Goal: Task Accomplishment & Management: Manage account settings

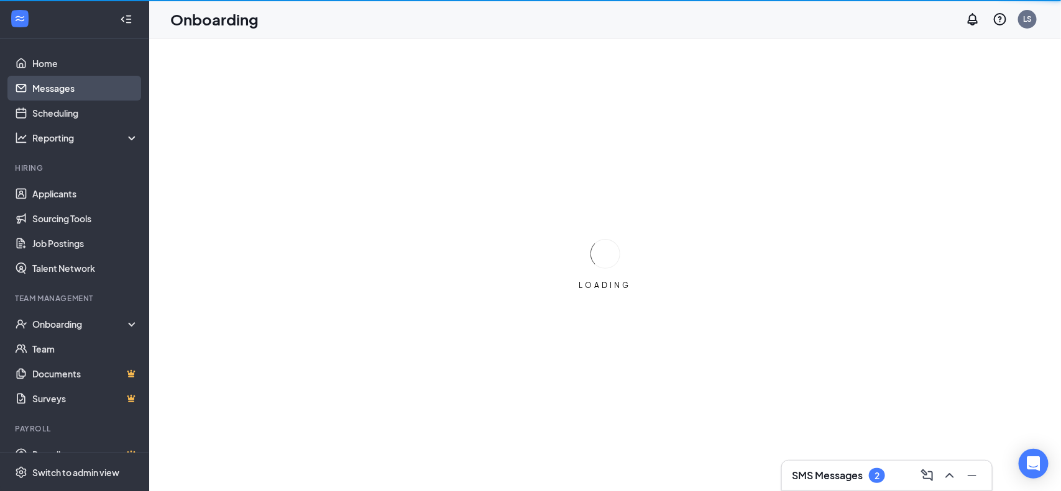
click at [55, 89] on link "Messages" at bounding box center [85, 88] width 106 height 25
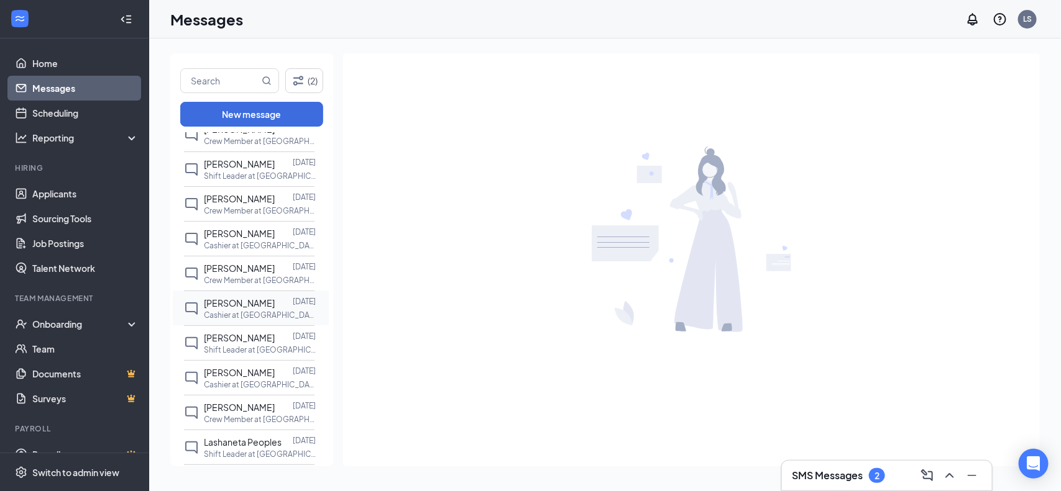
scroll to position [155, 0]
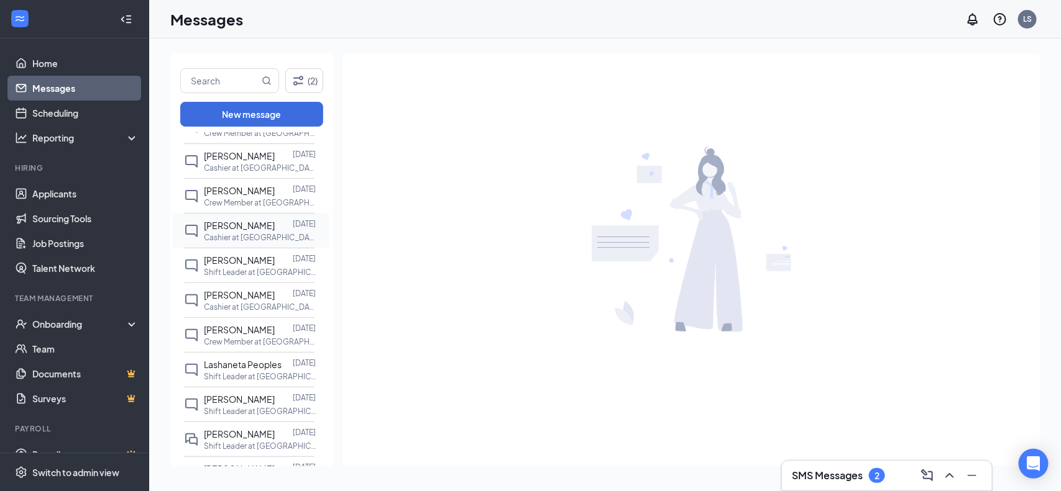
click at [249, 372] on div "Lashaneta Peoples" at bounding box center [243, 365] width 78 height 14
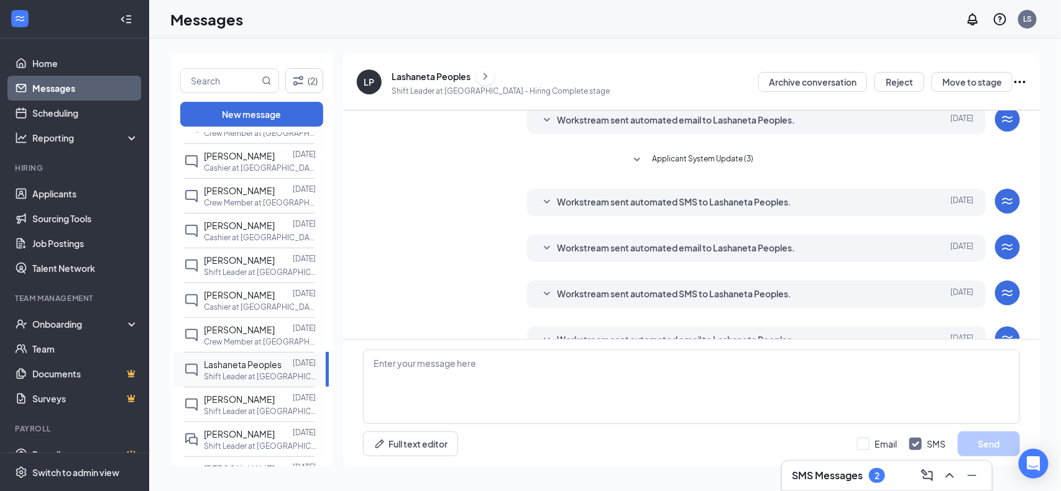
scroll to position [169, 0]
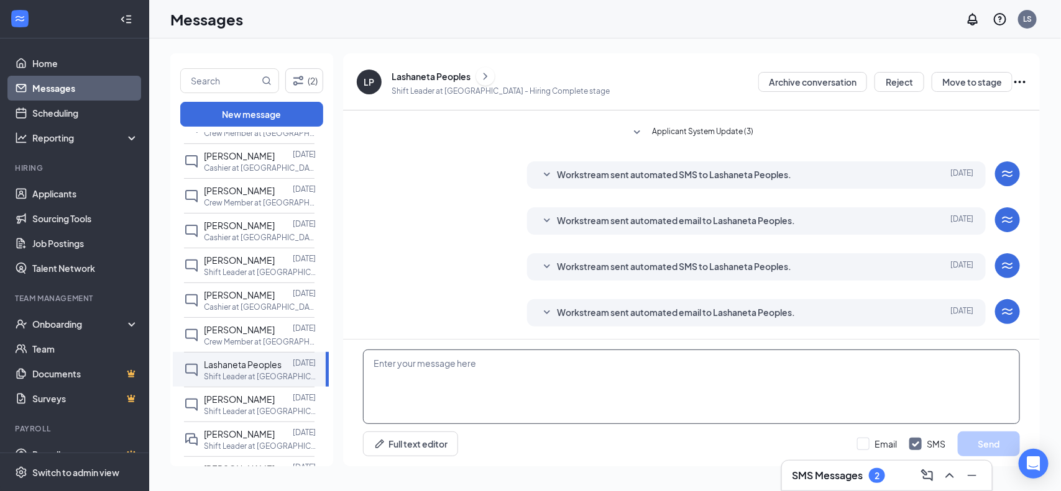
click at [386, 382] on textarea at bounding box center [691, 387] width 657 height 75
click at [444, 359] on textarea "when are you avilable" at bounding box center [691, 387] width 657 height 75
click at [449, 386] on textarea "when are you avilable" at bounding box center [691, 387] width 657 height 75
click at [467, 371] on textarea "when are you avilable" at bounding box center [691, 387] width 657 height 75
type textarea "when are you able to start"
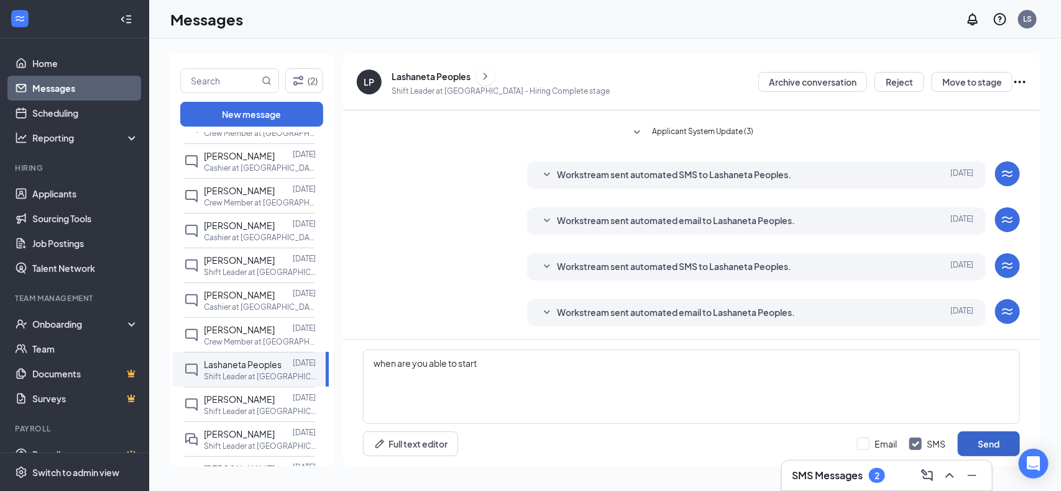
click at [802, 436] on button "Send" at bounding box center [988, 444] width 62 height 25
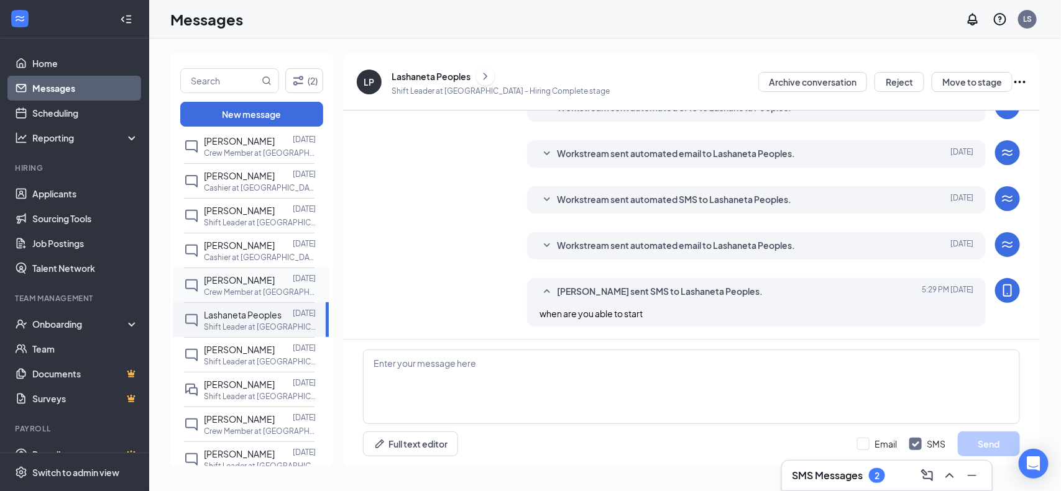
scroll to position [233, 0]
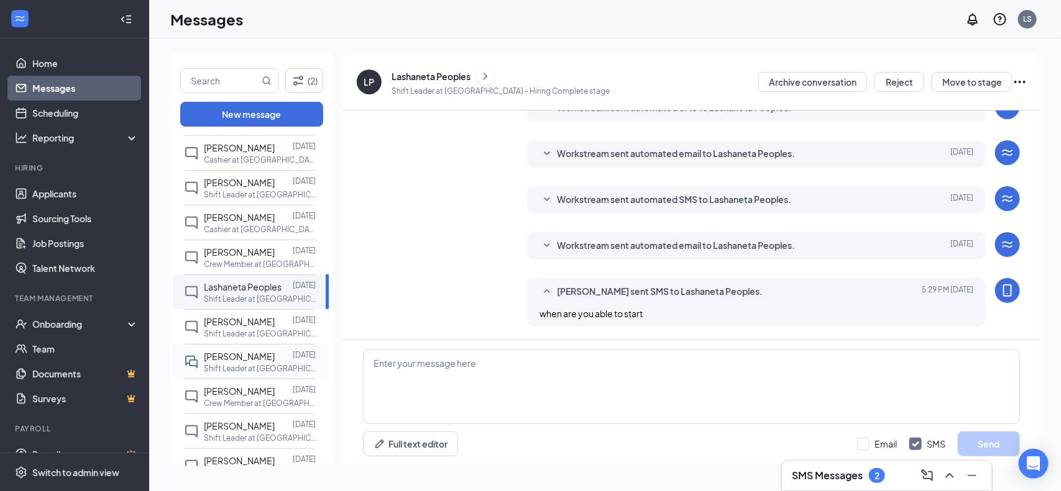
click at [275, 374] on p "Shift Leader at [GEOGRAPHIC_DATA]" at bounding box center [260, 368] width 112 height 11
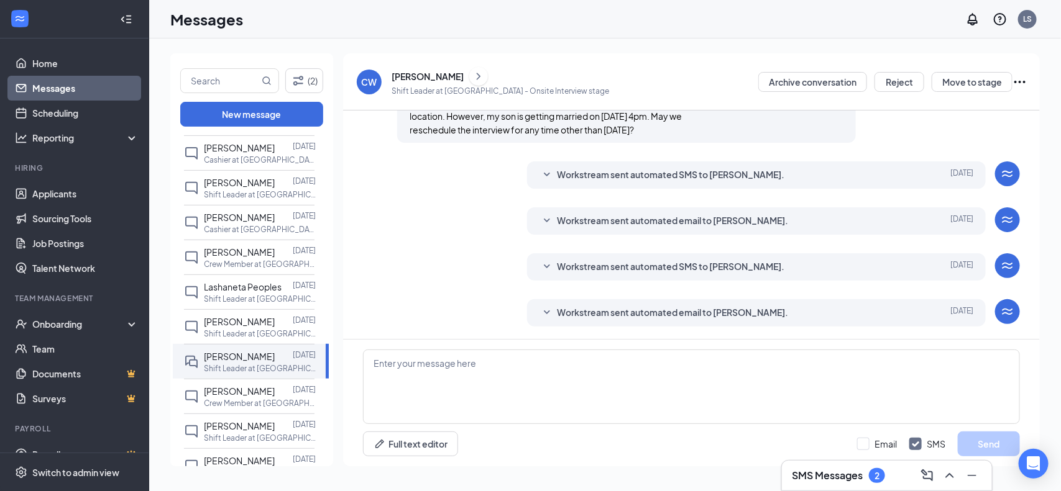
scroll to position [213, 0]
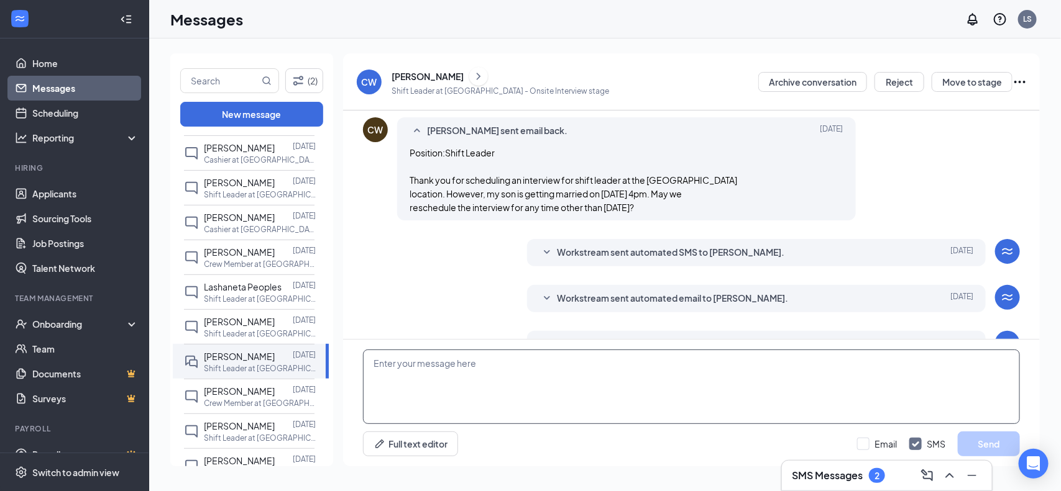
click at [406, 380] on textarea at bounding box center [691, 387] width 657 height 75
type textarea "[DATE] at 2:30"
click at [802, 442] on button "Send" at bounding box center [988, 444] width 62 height 25
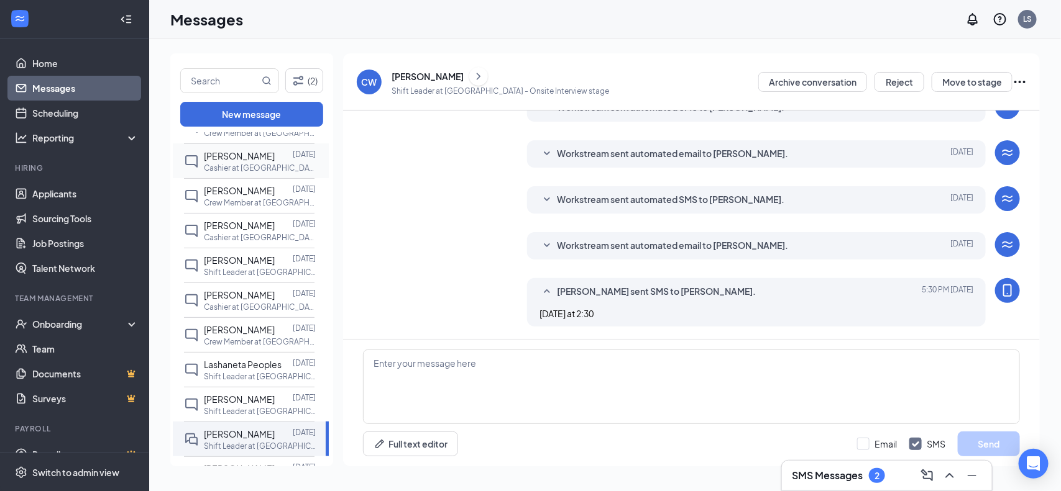
scroll to position [233, 0]
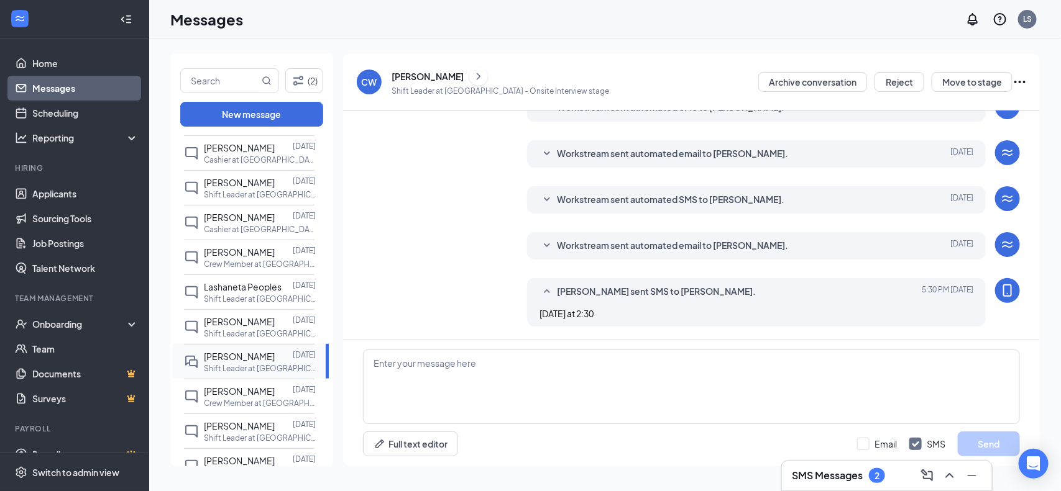
click at [255, 374] on p "Shift Leader at [GEOGRAPHIC_DATA]" at bounding box center [260, 368] width 112 height 11
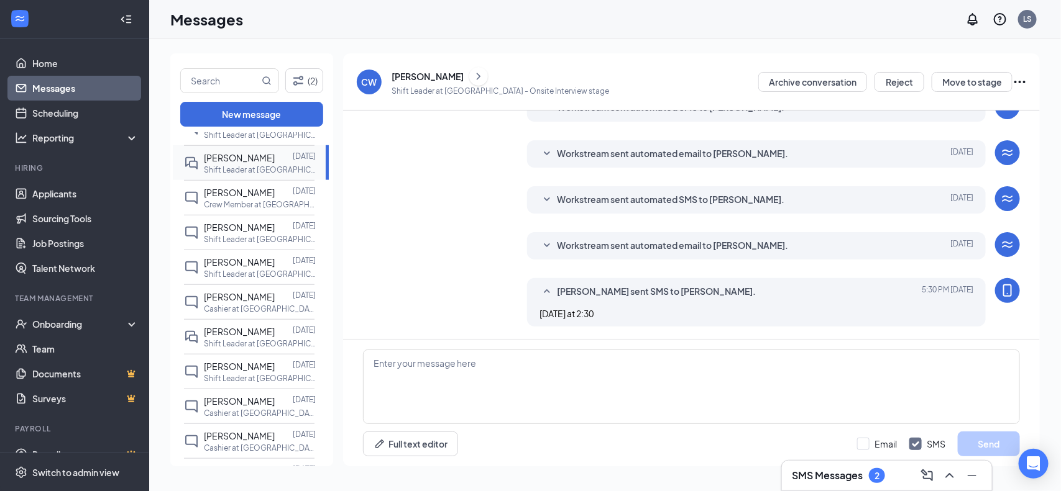
scroll to position [466, 0]
click at [255, 315] on p "Shift Leader at [GEOGRAPHIC_DATA]" at bounding box center [260, 309] width 112 height 11
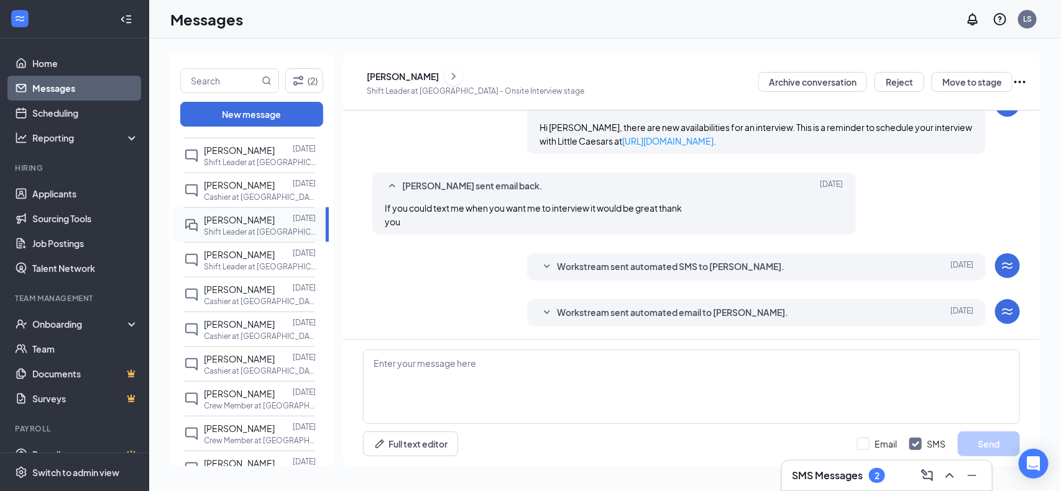
scroll to position [621, 0]
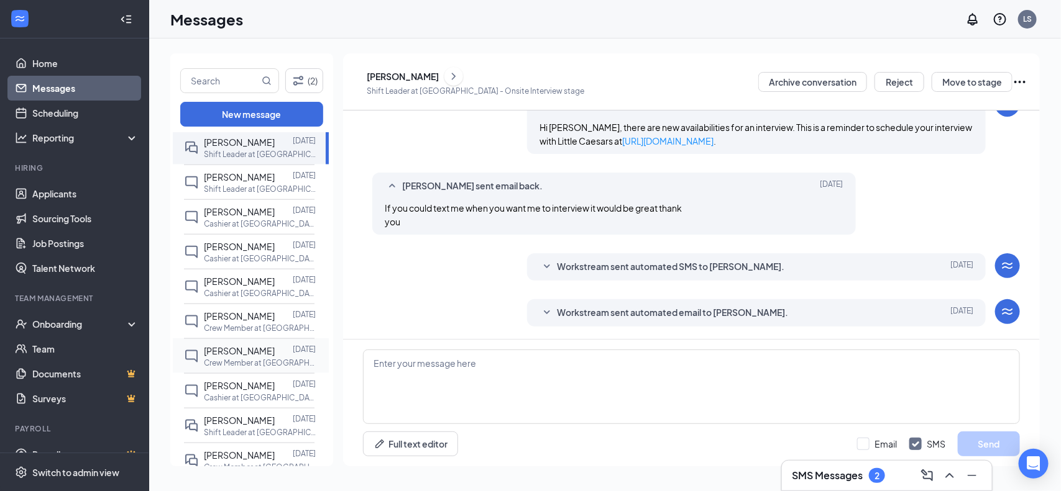
click at [256, 357] on span "[PERSON_NAME]" at bounding box center [239, 350] width 71 height 11
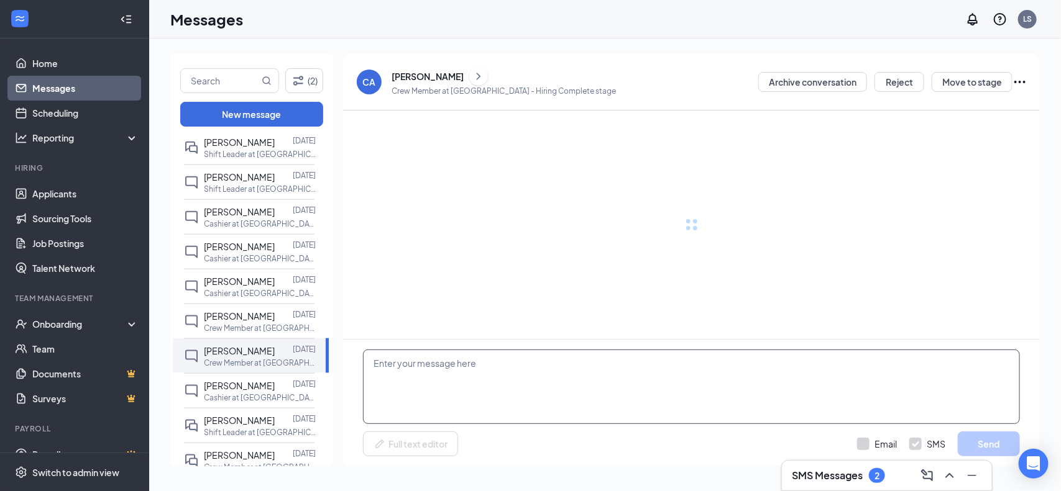
click at [406, 376] on textarea at bounding box center [691, 387] width 657 height 75
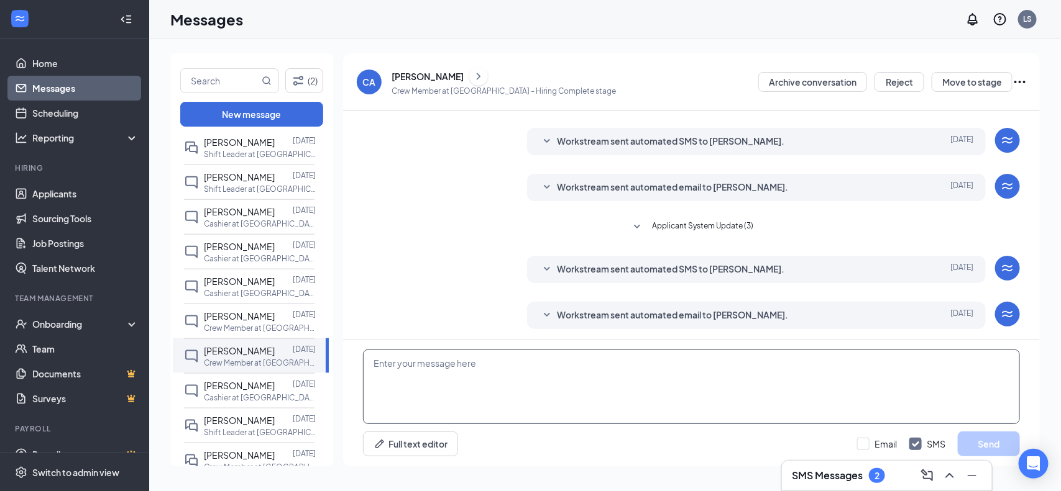
scroll to position [169, 0]
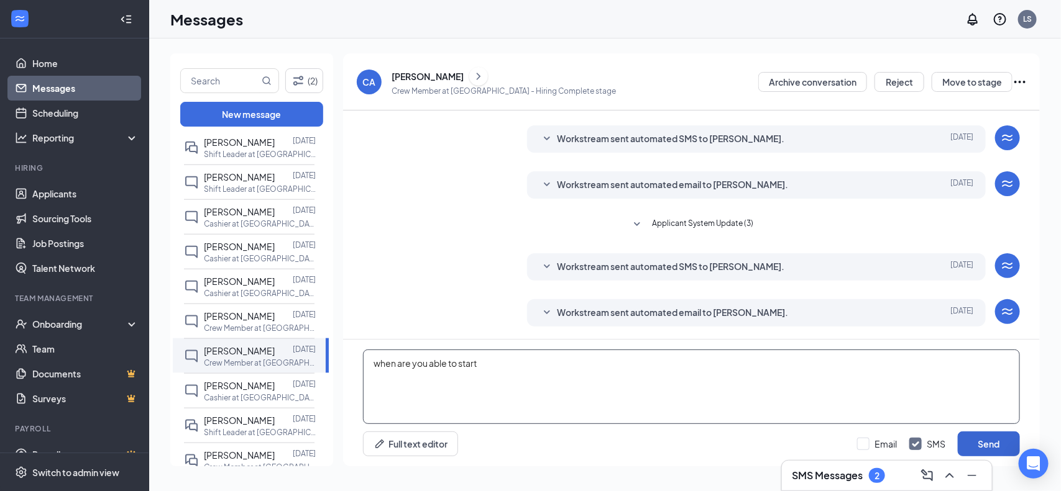
type textarea "when are you able to start"
click at [802, 437] on button "Send" at bounding box center [988, 444] width 62 height 25
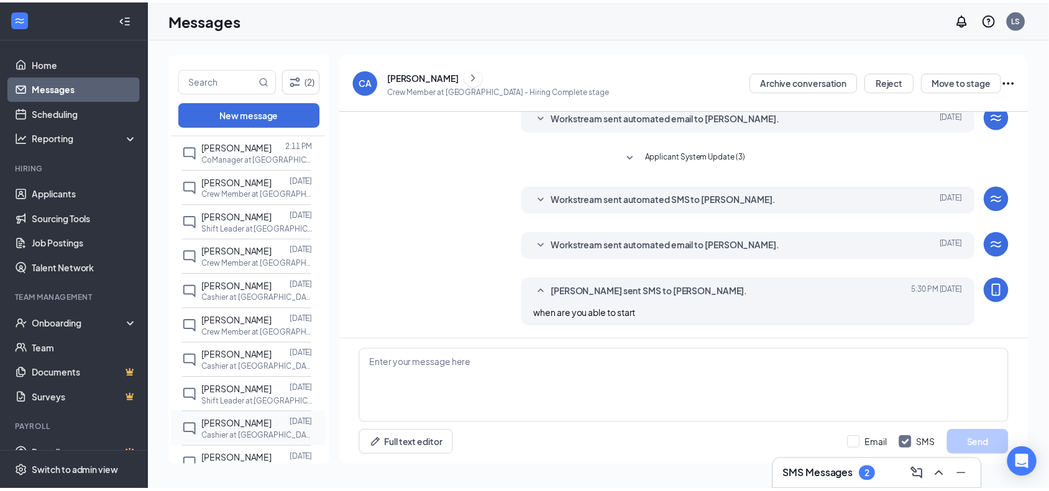
scroll to position [0, 0]
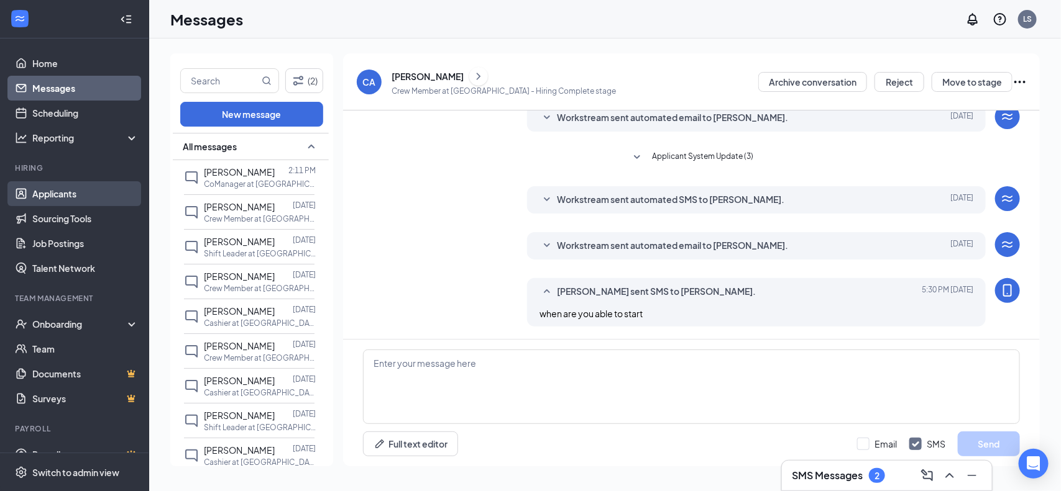
click at [59, 191] on link "Applicants" at bounding box center [85, 193] width 106 height 25
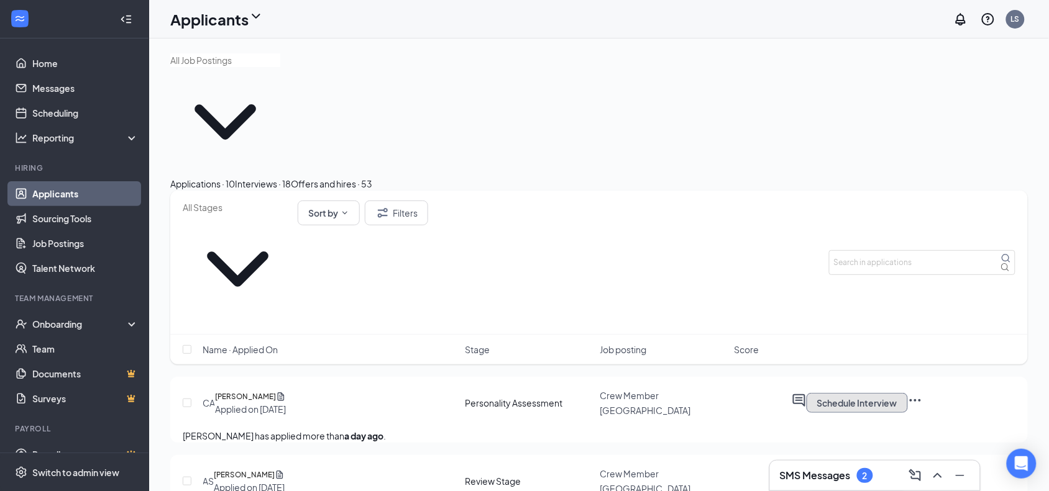
click at [802, 393] on button "Schedule Interview" at bounding box center [856, 403] width 101 height 20
type input "Review Stage (next stage)"
click at [802, 442] on button "Schedule Interview" at bounding box center [856, 482] width 101 height 20
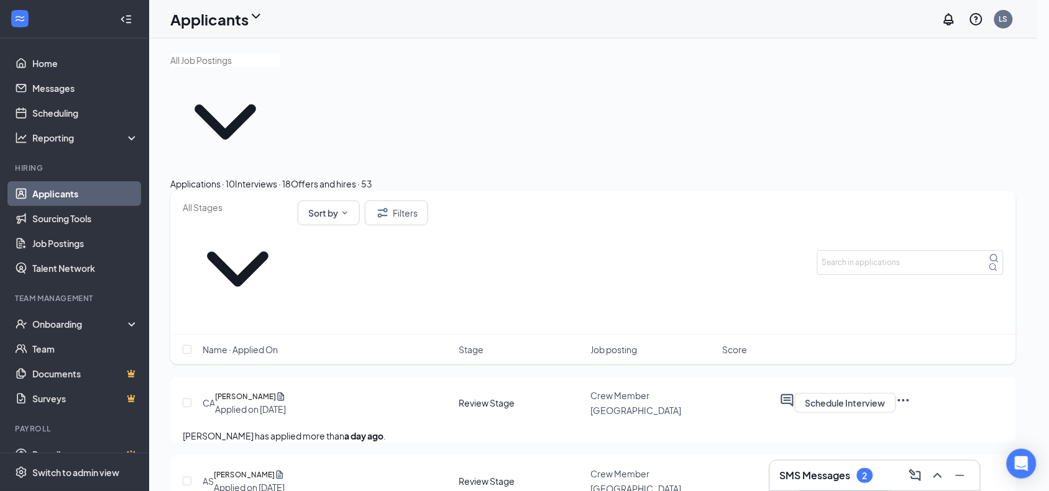
type input "Onsite Interview (next stage)"
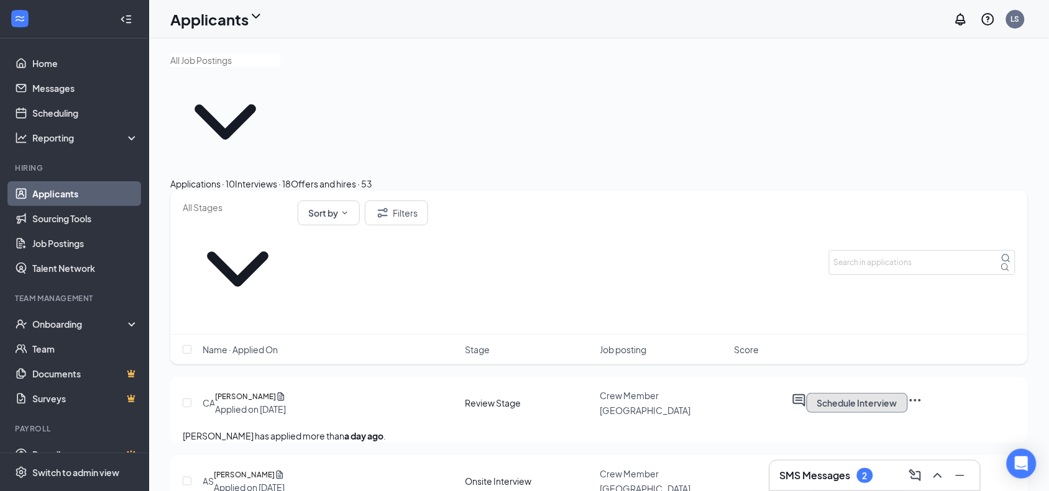
click at [802, 393] on button "Schedule Interview" at bounding box center [856, 403] width 101 height 20
type input "Onsite Interview (next stage)"
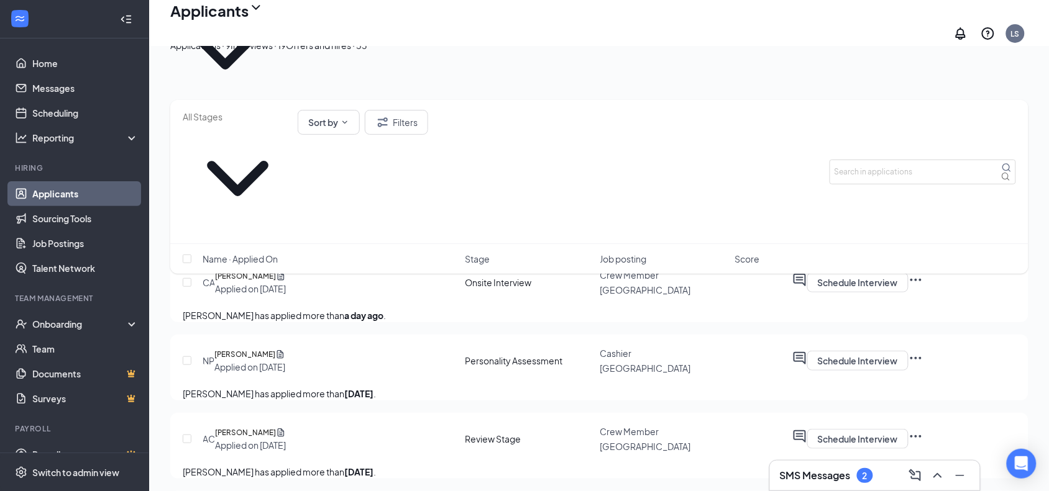
click at [802, 188] on div "Sort by Filters Name · Applied On Stage Job posting Score" at bounding box center [599, 193] width 858 height 186
click at [802, 273] on button "Schedule Interview" at bounding box center [857, 283] width 101 height 20
type input "Hiring Complete (final stage)"
click at [802, 273] on button "Schedule Interview" at bounding box center [857, 283] width 101 height 20
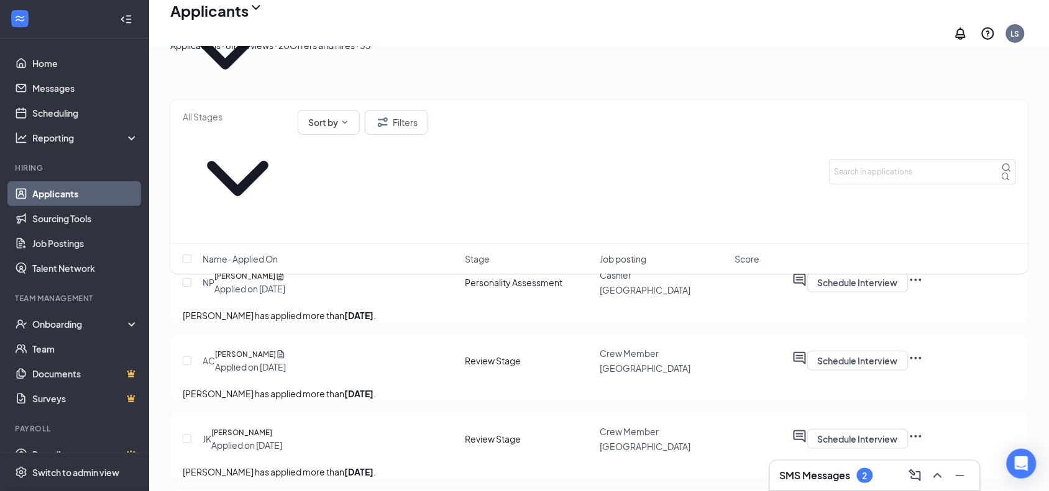
type input "Onsite Interview (next stage)"
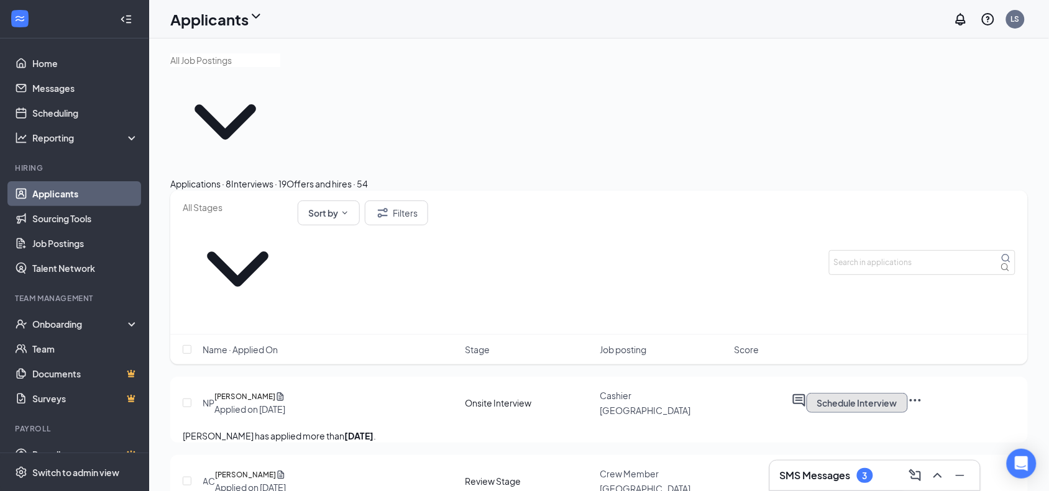
click at [802, 393] on button "Schedule Interview" at bounding box center [856, 403] width 101 height 20
type input "Hiring Complete (final stage)"
click at [802, 393] on button "Schedule Interview" at bounding box center [856, 403] width 101 height 20
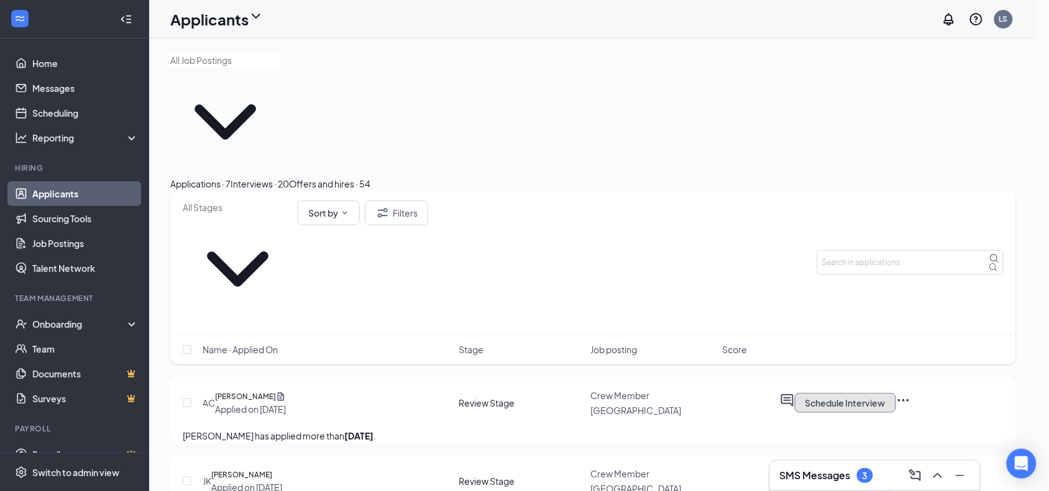
type input "Onsite Interview (next stage)"
click at [802, 393] on button "Schedule Interview" at bounding box center [856, 403] width 101 height 20
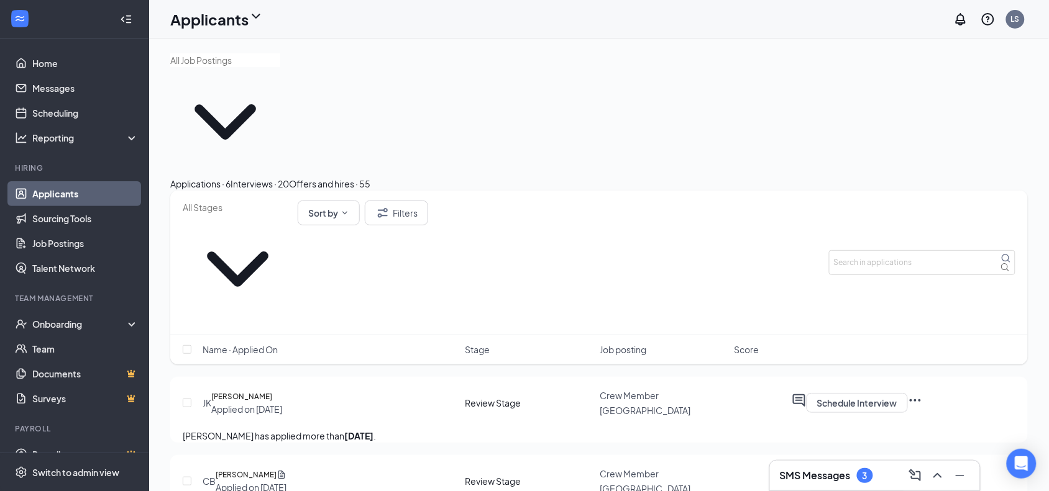
click at [289, 177] on div "Interviews · 20" at bounding box center [260, 184] width 58 height 14
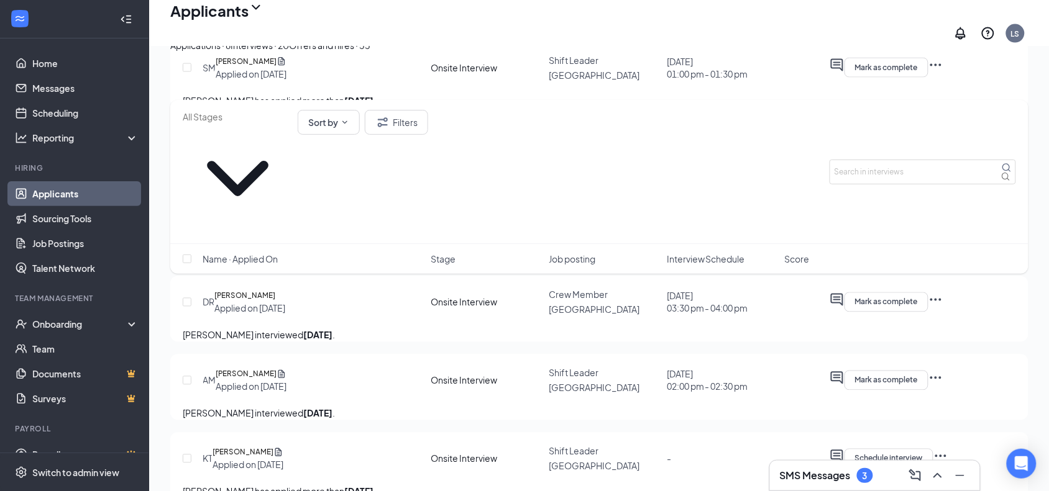
scroll to position [697, 0]
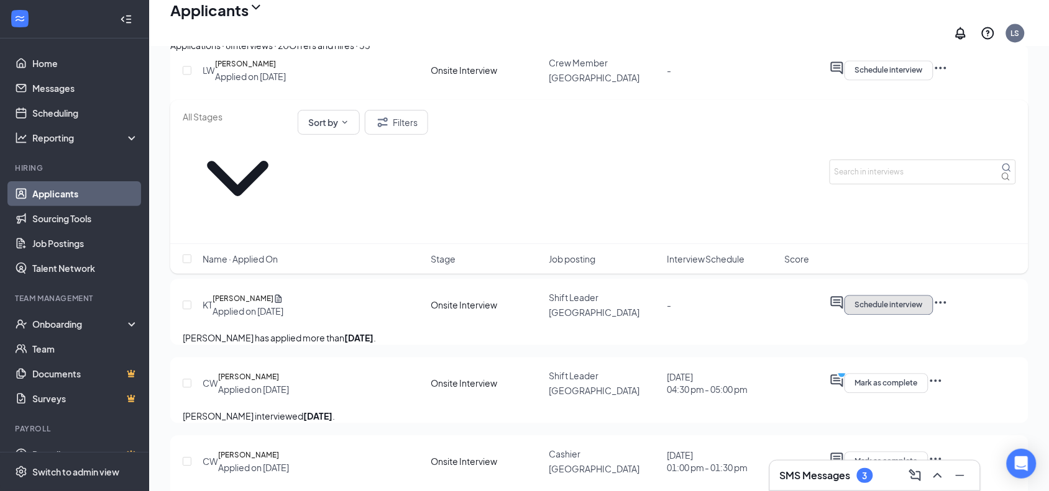
click at [802, 310] on span "Schedule interview" at bounding box center [889, 305] width 68 height 9
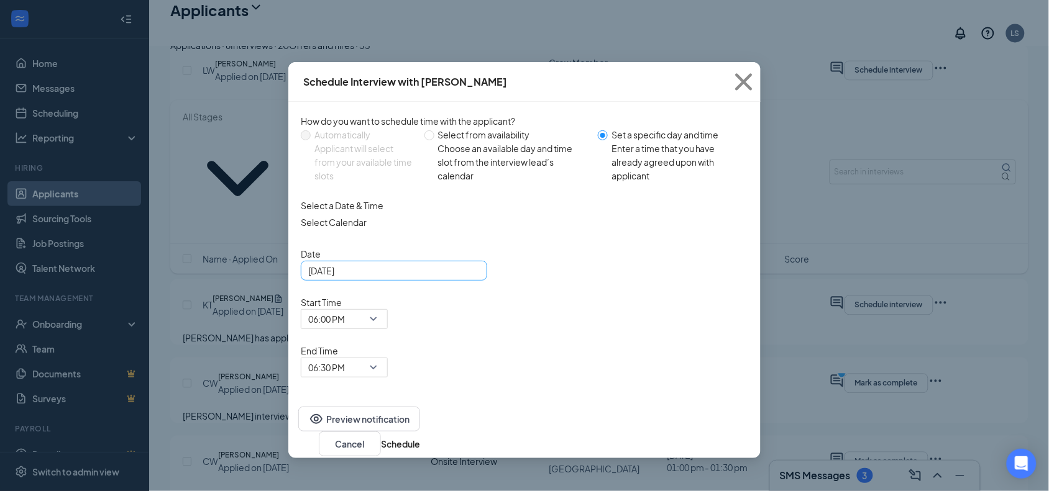
click at [473, 278] on div "[DATE]" at bounding box center [393, 271] width 171 height 14
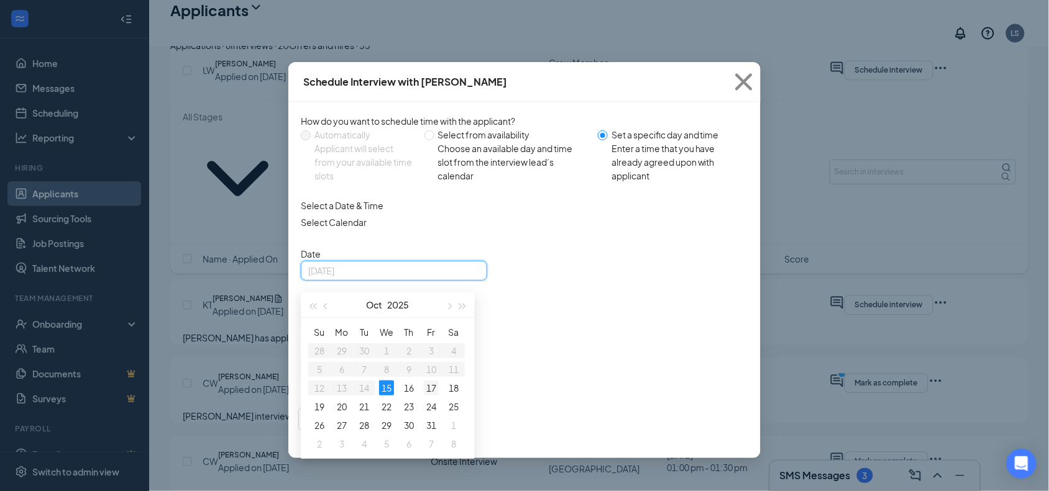
type input "[DATE]"
click at [432, 396] on div "17" at bounding box center [431, 388] width 15 height 15
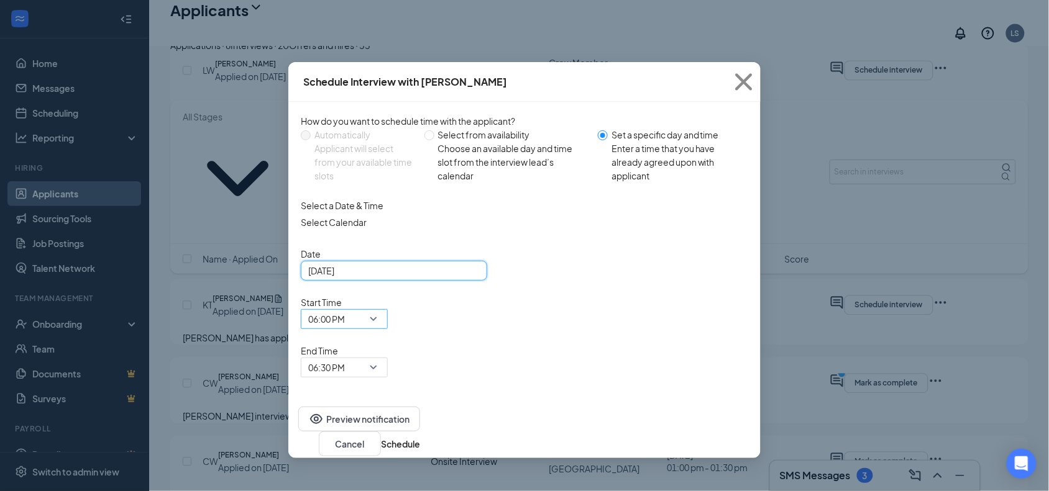
click at [388, 309] on div "06:00 PM" at bounding box center [344, 319] width 87 height 20
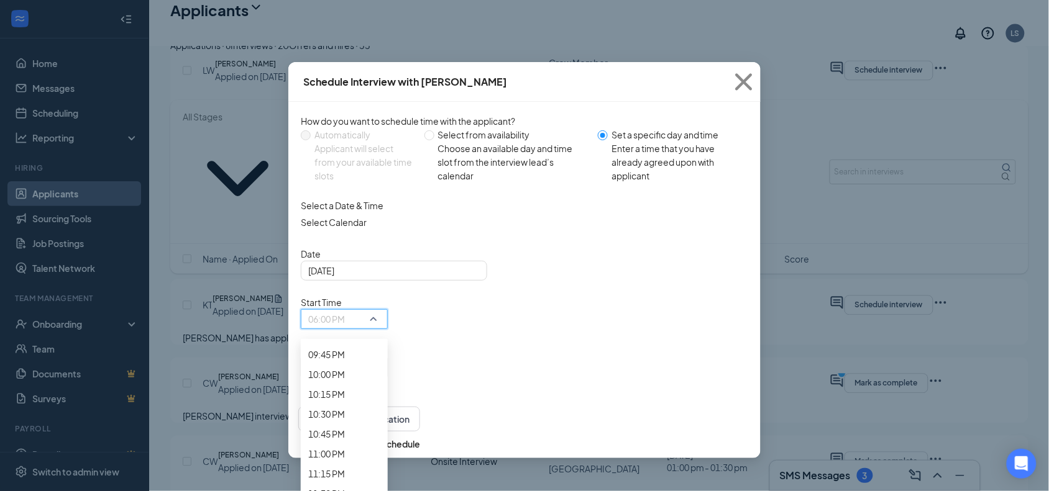
scroll to position [1711, 0]
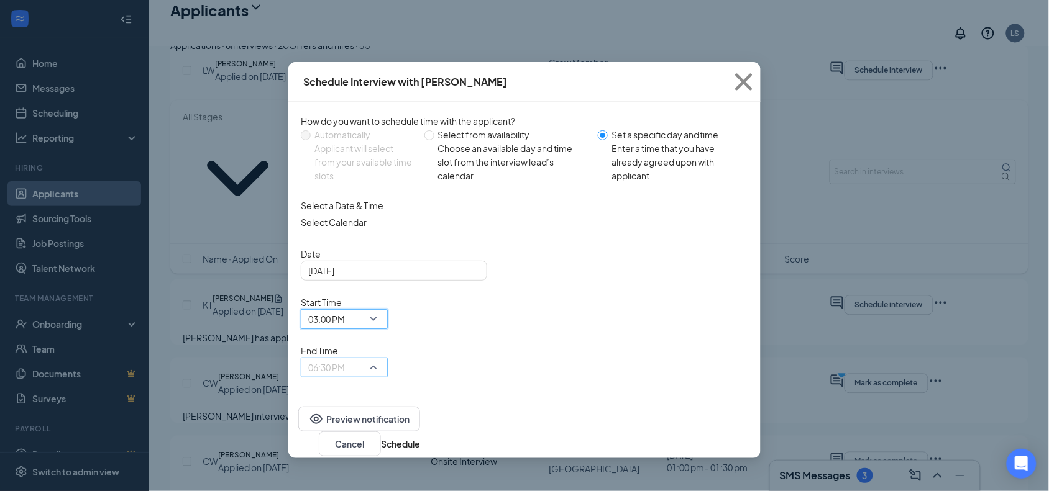
click at [388, 358] on div "06:30 PM" at bounding box center [344, 368] width 87 height 20
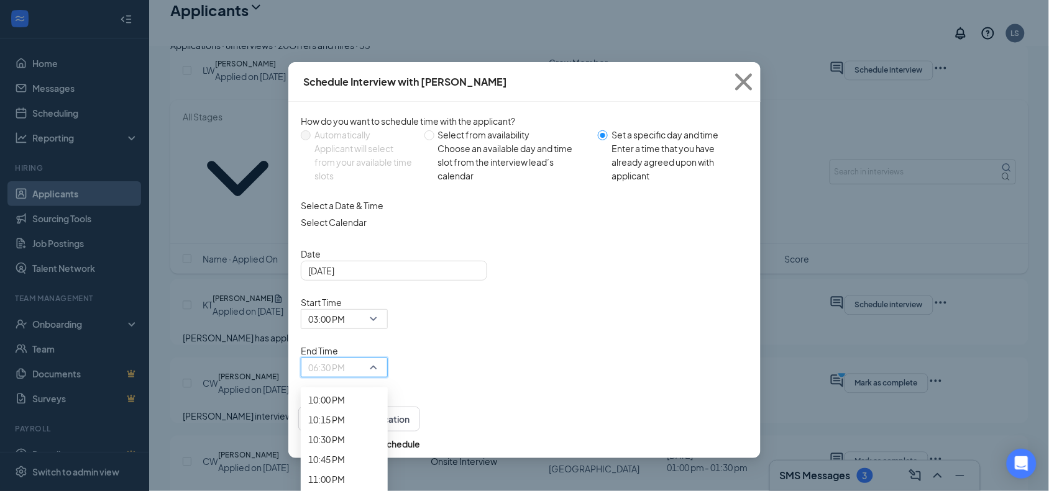
scroll to position [1753, 0]
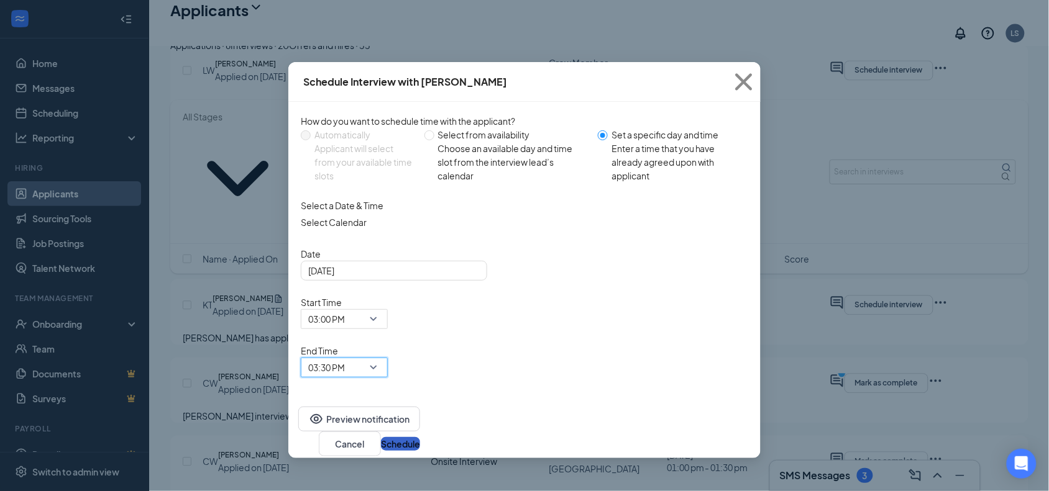
click at [420, 437] on button "Schedule" at bounding box center [400, 444] width 39 height 14
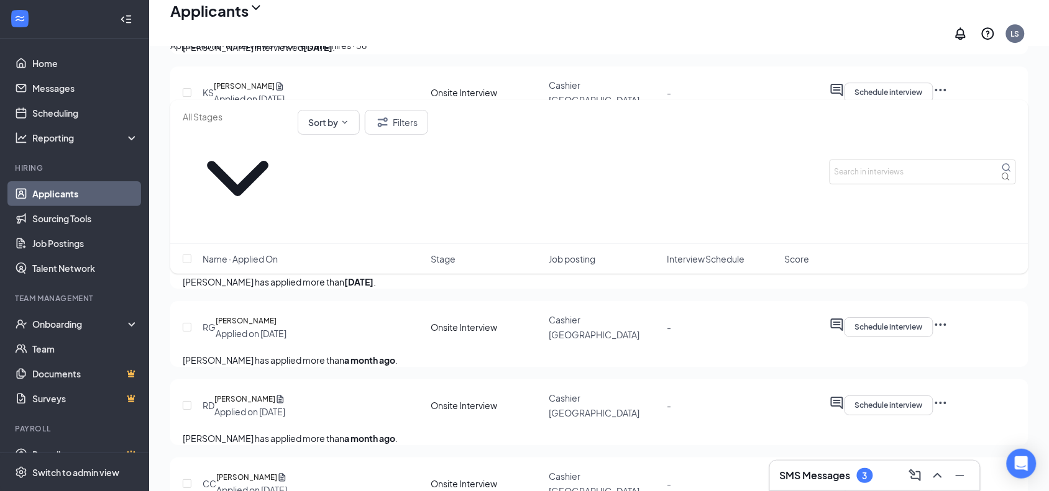
scroll to position [1163, 0]
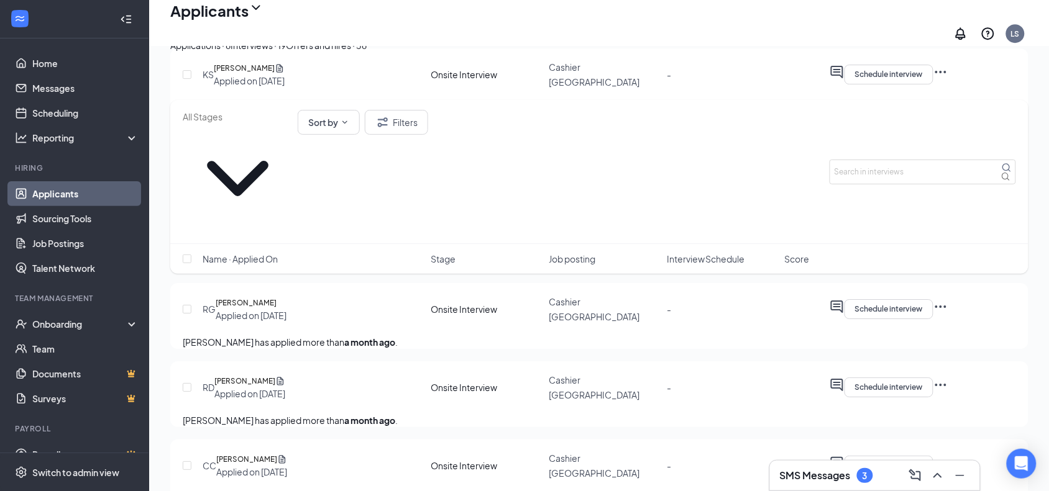
click at [802, 163] on button "Schedule interview" at bounding box center [888, 153] width 89 height 20
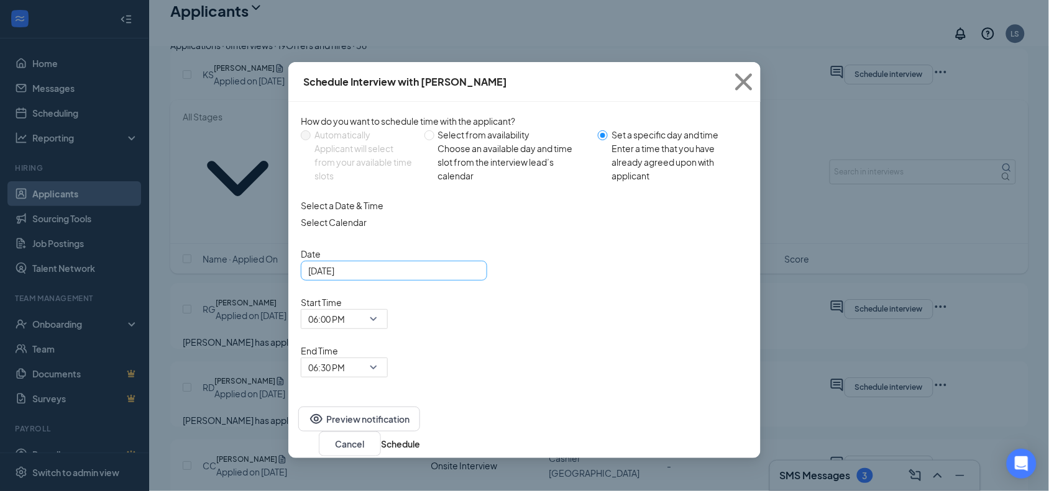
click at [470, 278] on div "[DATE]" at bounding box center [393, 271] width 171 height 14
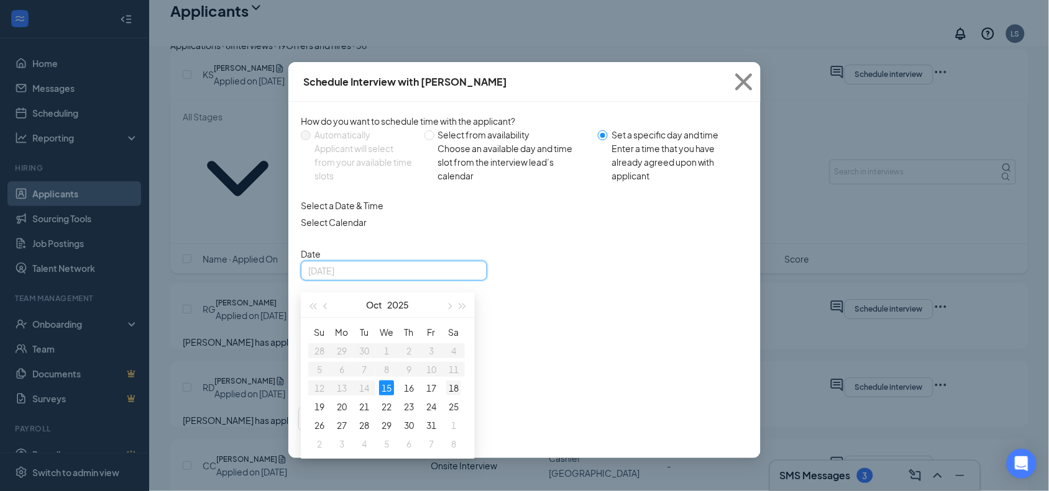
type input "[DATE]"
click at [449, 396] on div "18" at bounding box center [453, 388] width 15 height 15
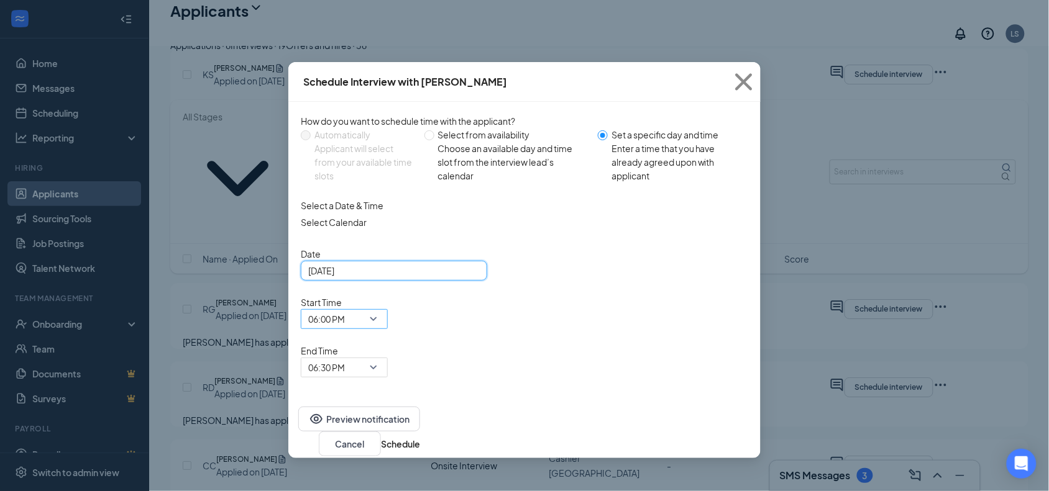
click at [380, 310] on span "06:00 PM" at bounding box center [344, 319] width 72 height 19
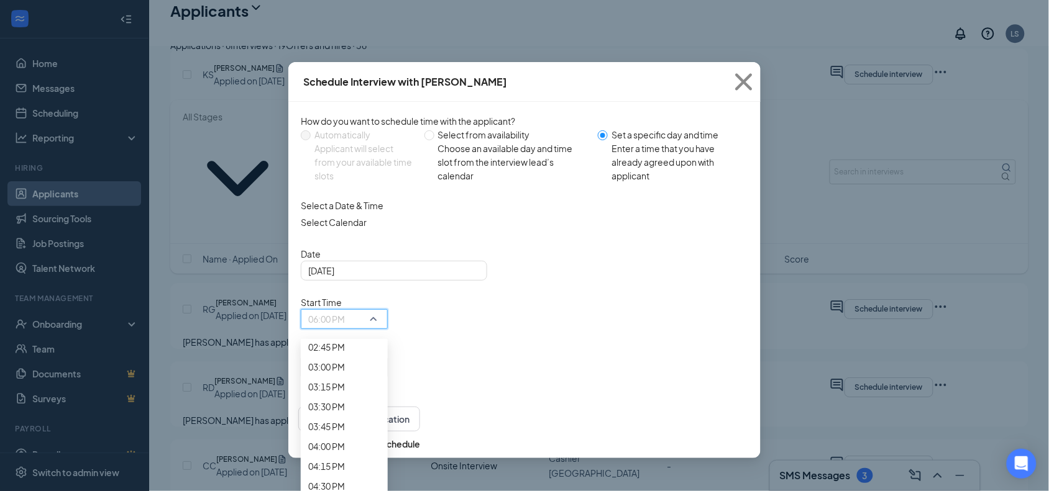
scroll to position [1151, 0]
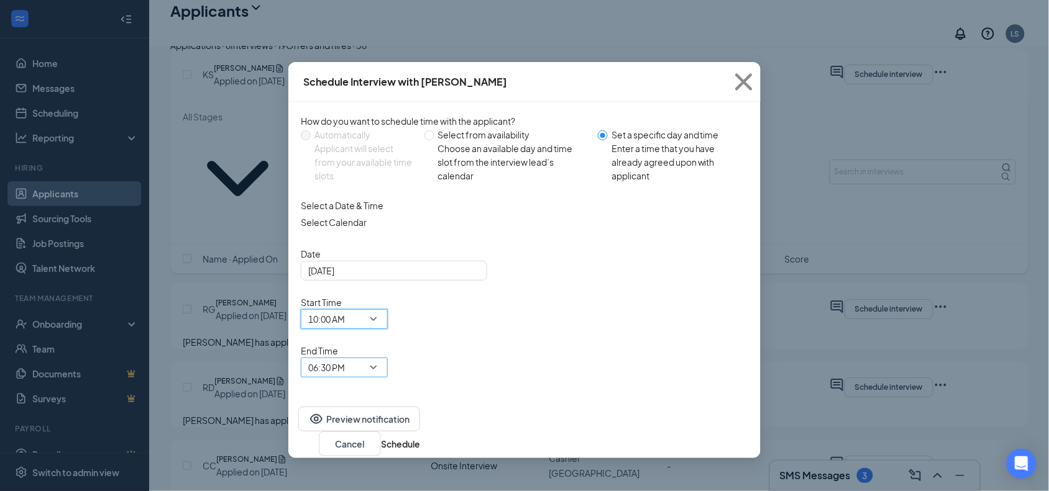
click at [380, 359] on span "06:30 PM" at bounding box center [344, 368] width 72 height 19
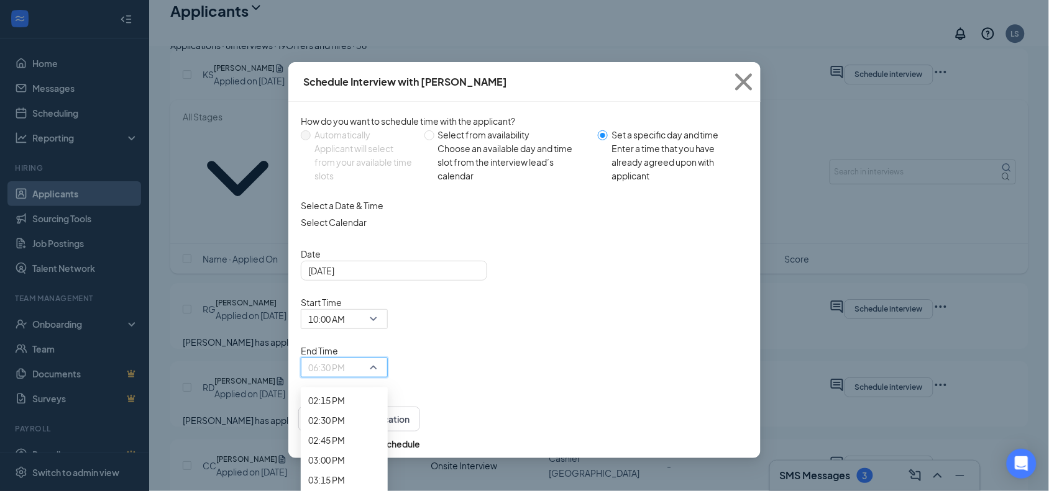
scroll to position [1131, 0]
click at [345, 111] on span "10:30 AM" at bounding box center [326, 104] width 37 height 14
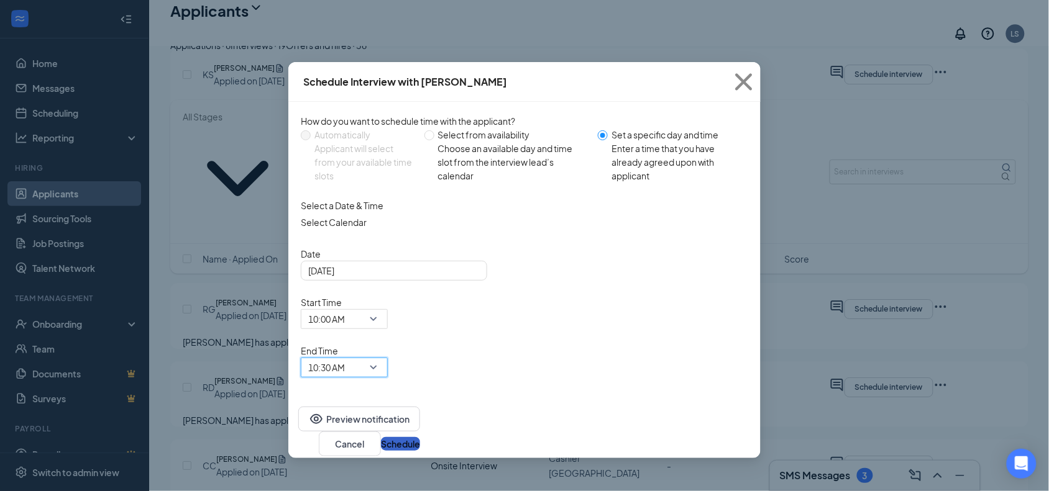
click at [420, 437] on button "Schedule" at bounding box center [400, 444] width 39 height 14
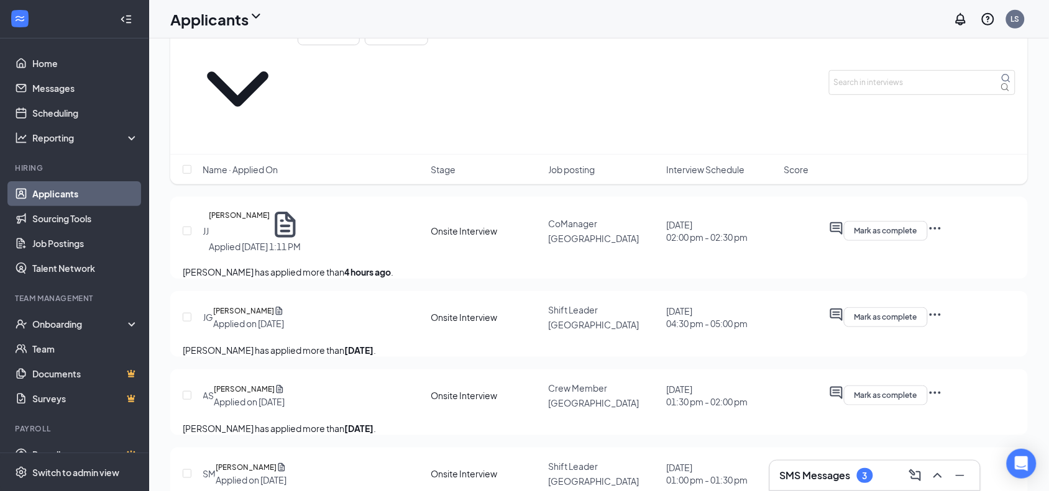
scroll to position [0, 0]
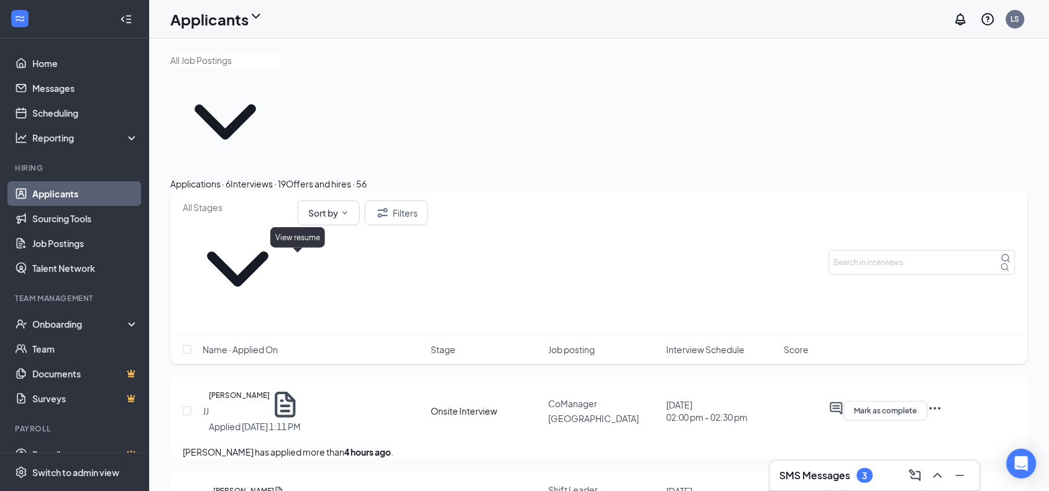
click at [295, 392] on icon "Document" at bounding box center [285, 405] width 21 height 26
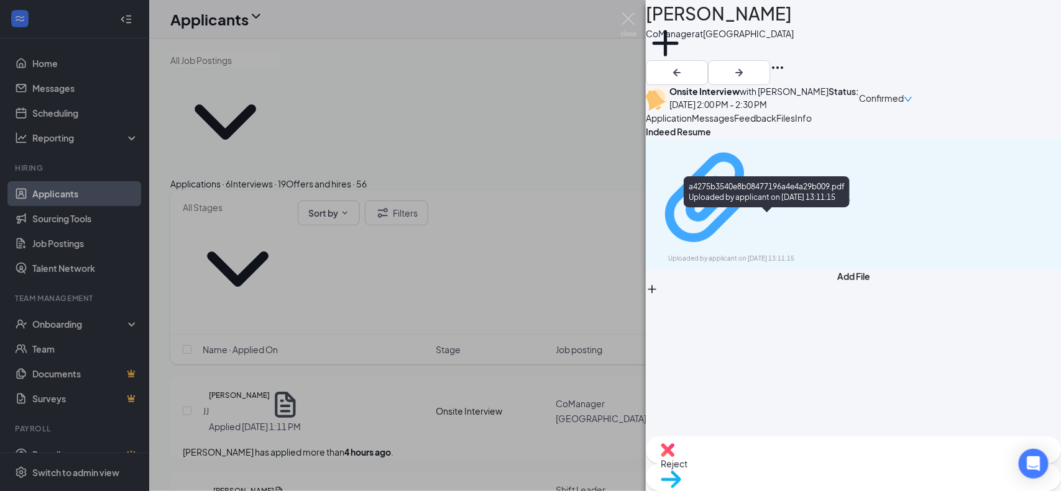
click at [791, 203] on div "a4275b3540e8b08477196a4e4a29b009.pdf" at bounding box center [807, 198] width 93 height 10
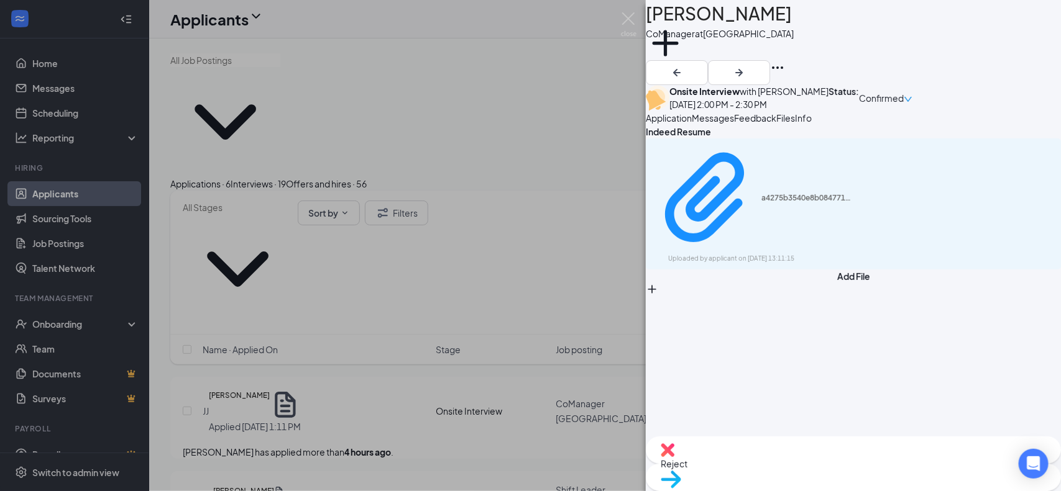
click at [408, 88] on div "[PERSON_NAME] [PERSON_NAME] CoManager at [GEOGRAPHIC_DATA] Add a tag Onsite Int…" at bounding box center [530, 245] width 1061 height 491
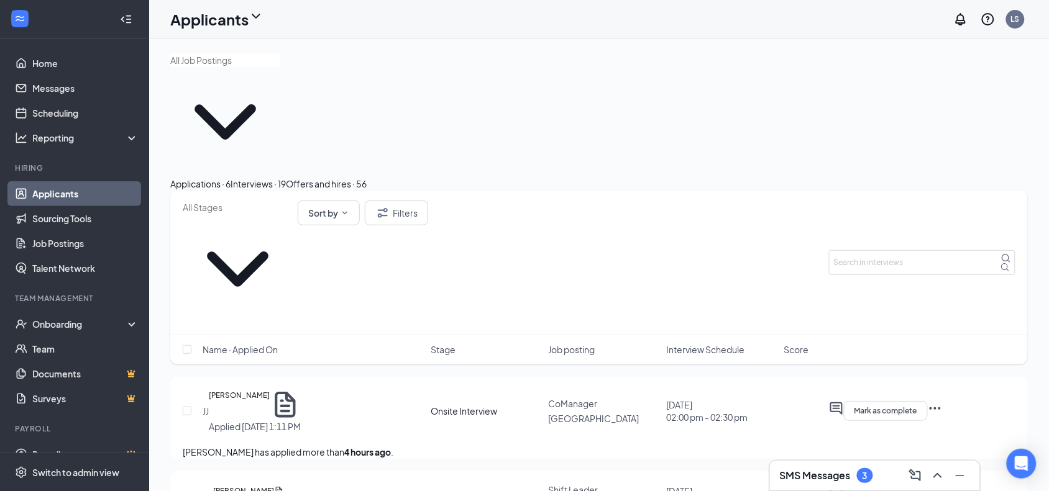
click at [225, 177] on div "Applications · 6" at bounding box center [200, 184] width 60 height 14
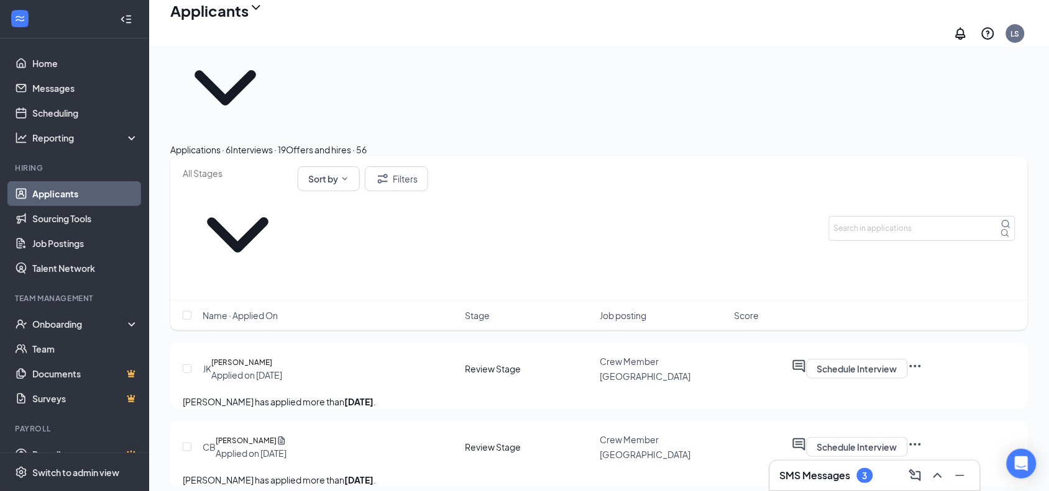
scroll to position [78, 0]
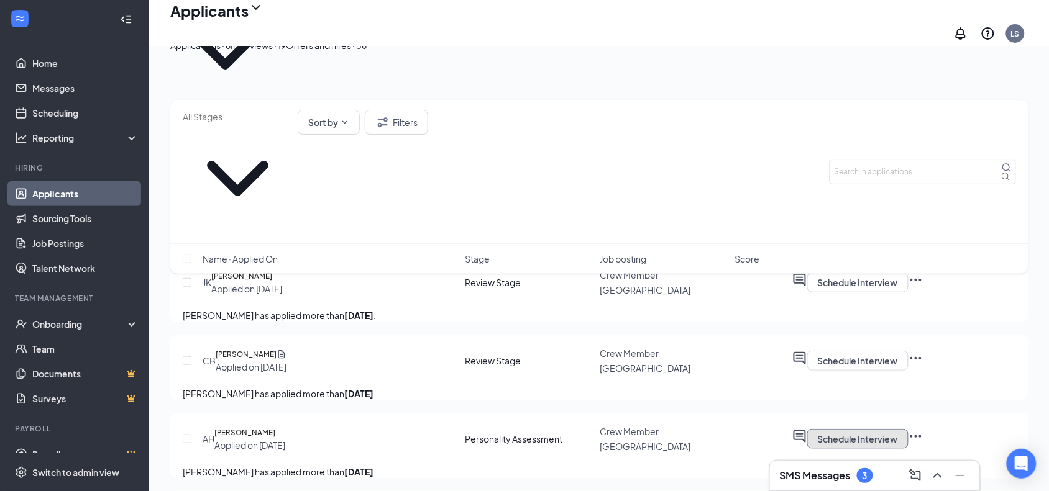
click at [802, 429] on button "Schedule Interview" at bounding box center [857, 439] width 101 height 20
type input "Review Stage (next stage)"
click at [802, 429] on button "Schedule Interview" at bounding box center [857, 439] width 101 height 20
type input "Onsite Interview (next stage)"
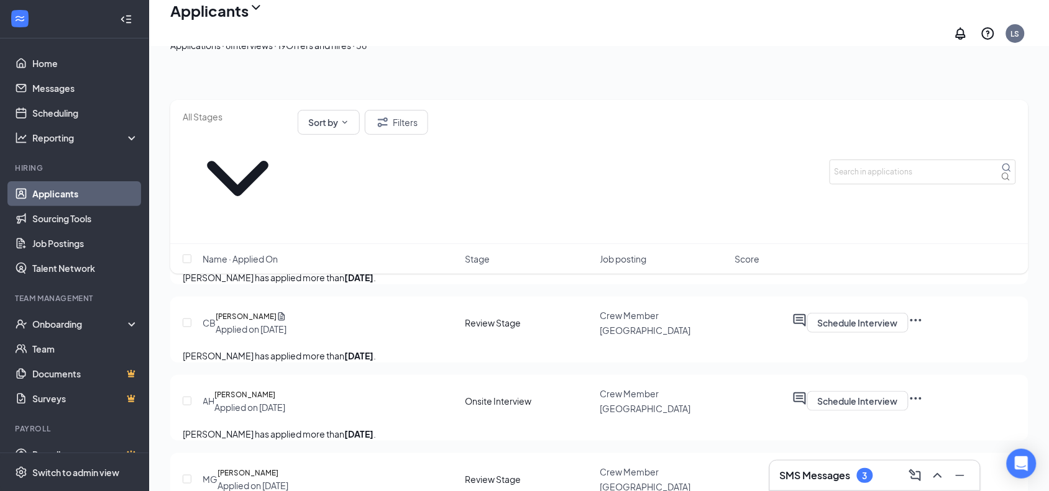
scroll to position [0, 0]
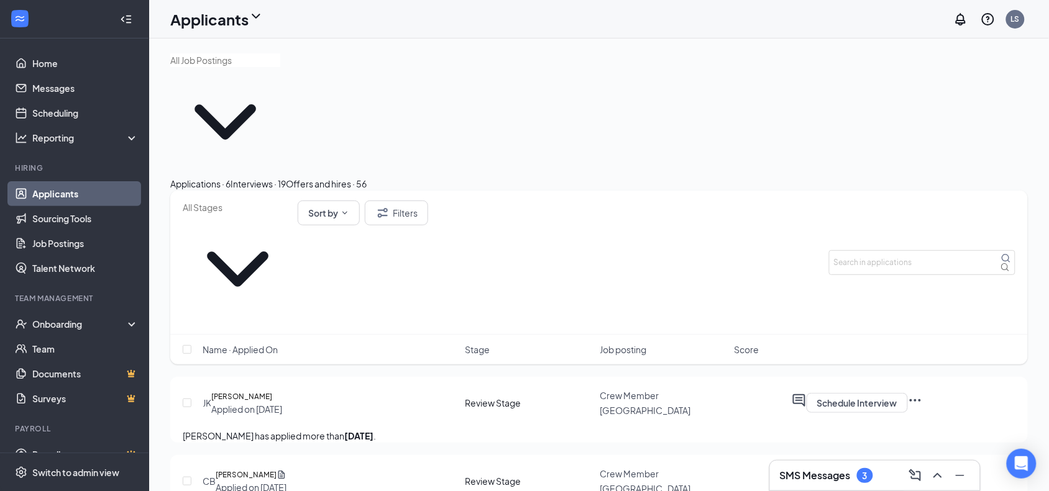
click at [286, 177] on button "Interviews · 19" at bounding box center [258, 184] width 55 height 14
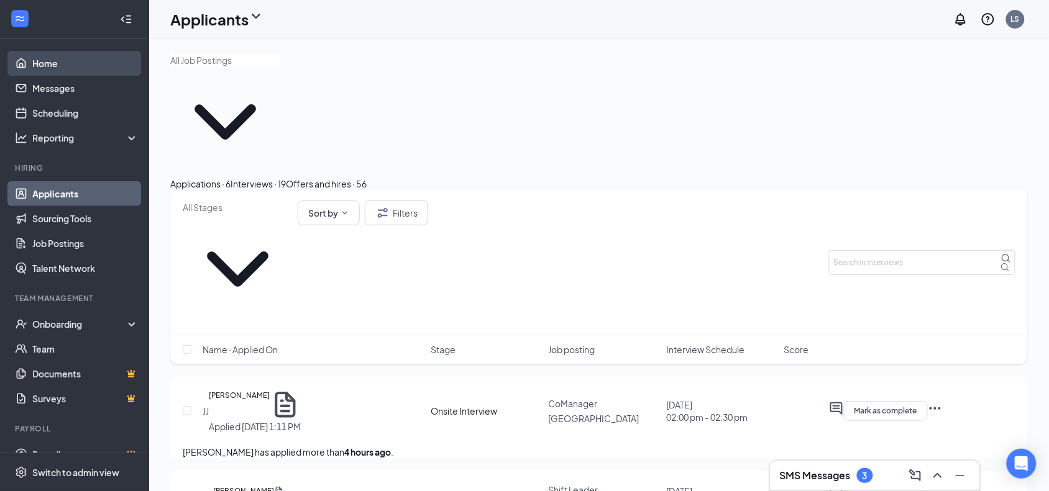
click at [48, 71] on link "Home" at bounding box center [85, 63] width 106 height 25
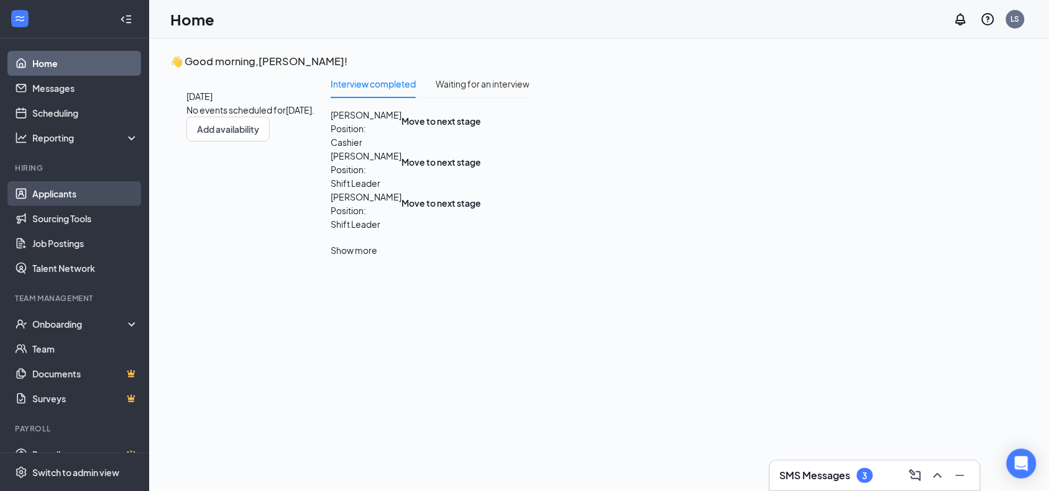
click at [70, 186] on link "Applicants" at bounding box center [85, 193] width 106 height 25
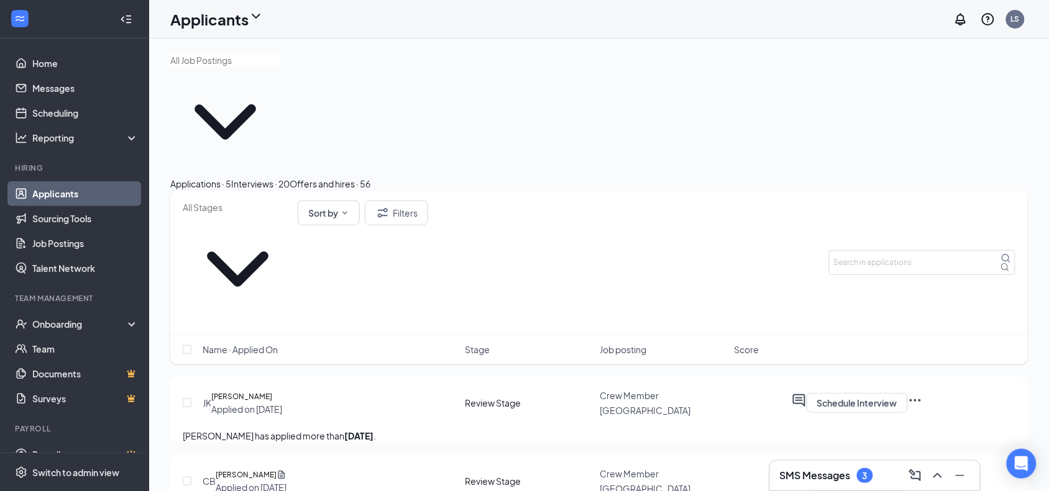
click at [290, 177] on div "Interviews · 20" at bounding box center [260, 184] width 58 height 14
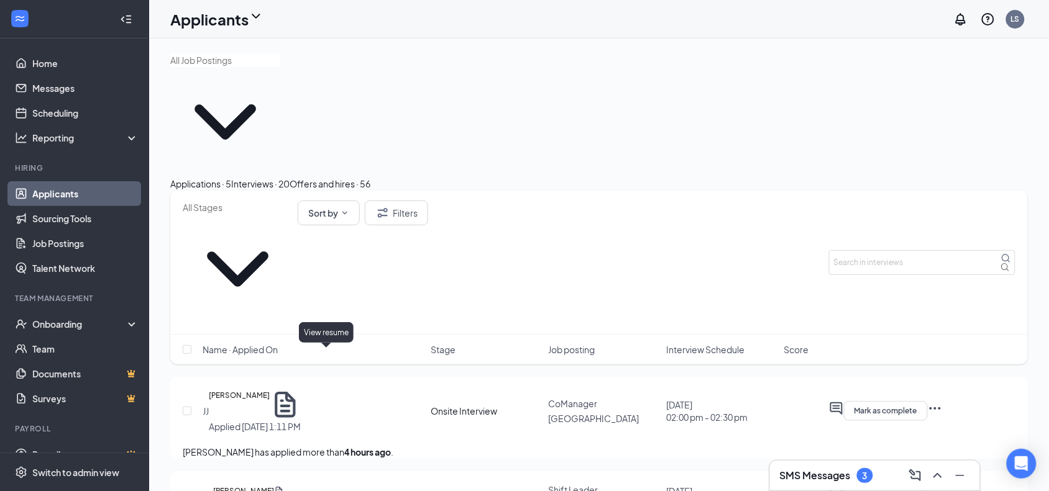
click at [283, 442] on icon "Document" at bounding box center [279, 491] width 7 height 8
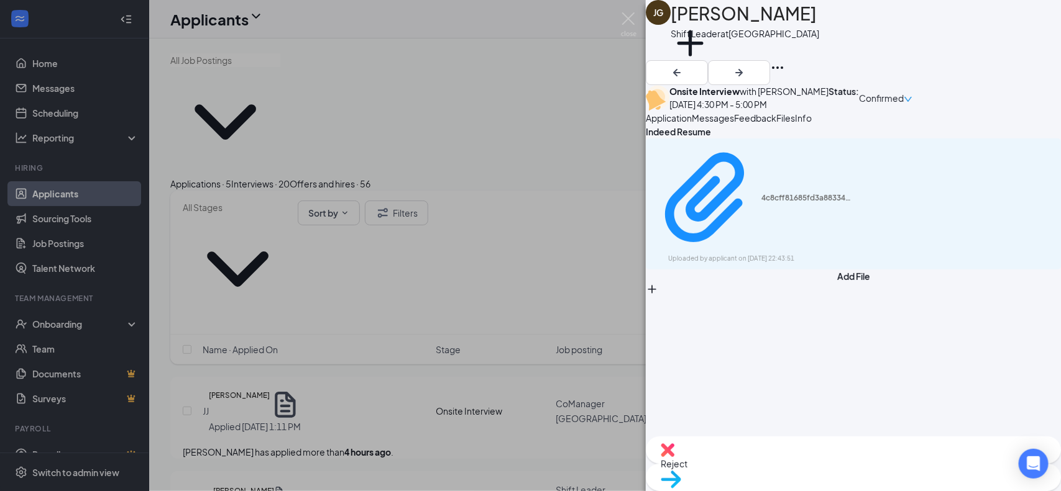
click at [802, 213] on div "4c8cff81685fd3a88334585d624253fe.pdf Uploaded by applicant on [DATE] 22:43:51" at bounding box center [853, 204] width 415 height 131
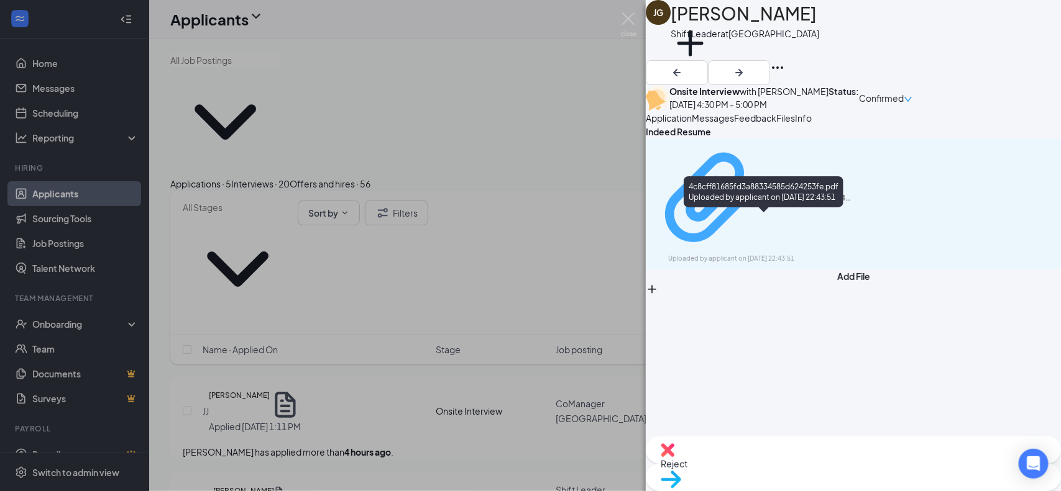
click at [802, 203] on div "4c8cff81685fd3a88334585d624253fe.pdf" at bounding box center [807, 198] width 93 height 10
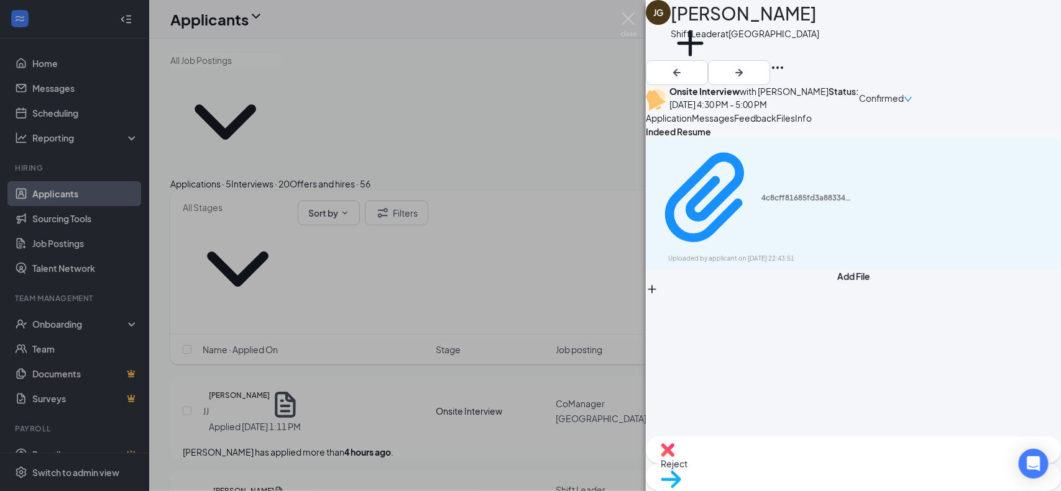
click at [449, 55] on div "[PERSON_NAME] [PERSON_NAME] Shift Leader at [GEOGRAPHIC_DATA] Add a tag Onsite …" at bounding box center [530, 245] width 1061 height 491
